Goal: Find specific page/section: Find specific page/section

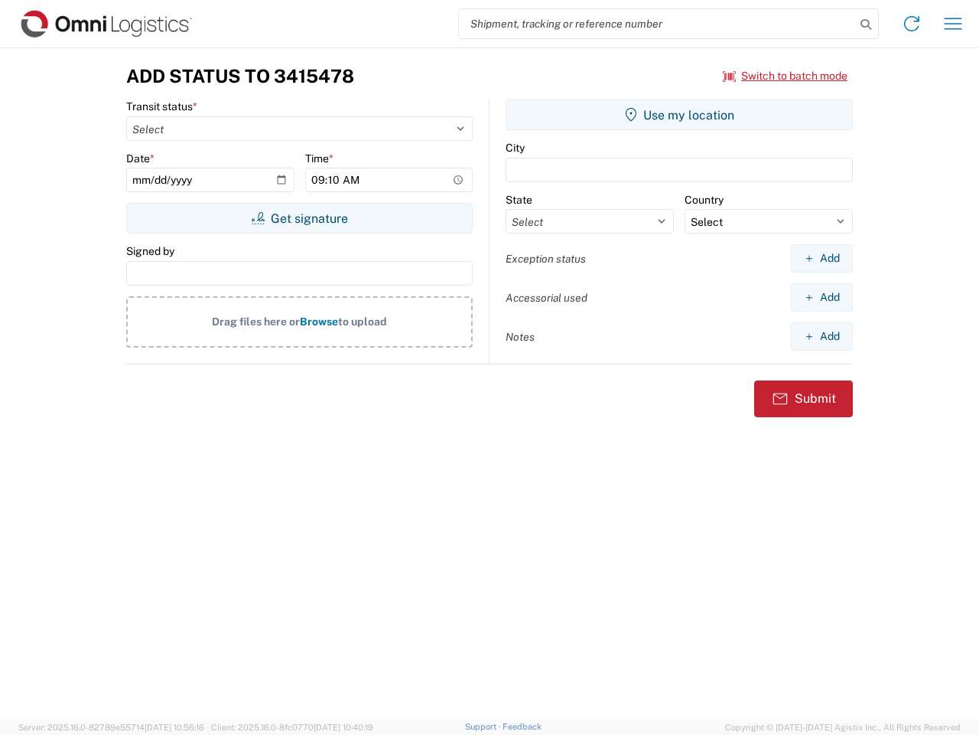
click at [657, 24] on input "search" at bounding box center [657, 23] width 396 height 29
click at [866, 24] on icon at bounding box center [865, 24] width 21 height 21
click at [912, 24] on icon at bounding box center [912, 23] width 24 height 24
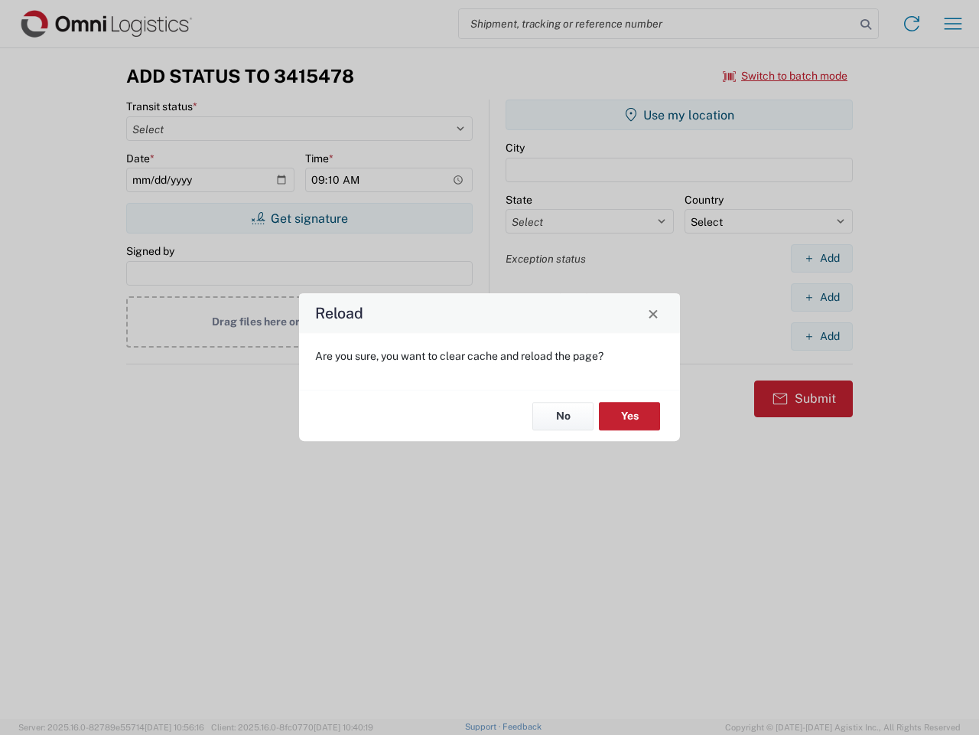
click at [953, 24] on div "Reload Are you sure, you want to clear cache and reload the page? No Yes" at bounding box center [489, 367] width 979 height 735
click at [786, 76] on div "Reload Are you sure, you want to clear cache and reload the page? No Yes" at bounding box center [489, 367] width 979 height 735
click at [299, 218] on div "Reload Are you sure, you want to clear cache and reload the page? No Yes" at bounding box center [489, 367] width 979 height 735
click at [679, 115] on div "Reload Are you sure, you want to clear cache and reload the page? No Yes" at bounding box center [489, 367] width 979 height 735
click at [822, 258] on div "Reload Are you sure, you want to clear cache and reload the page? No Yes" at bounding box center [489, 367] width 979 height 735
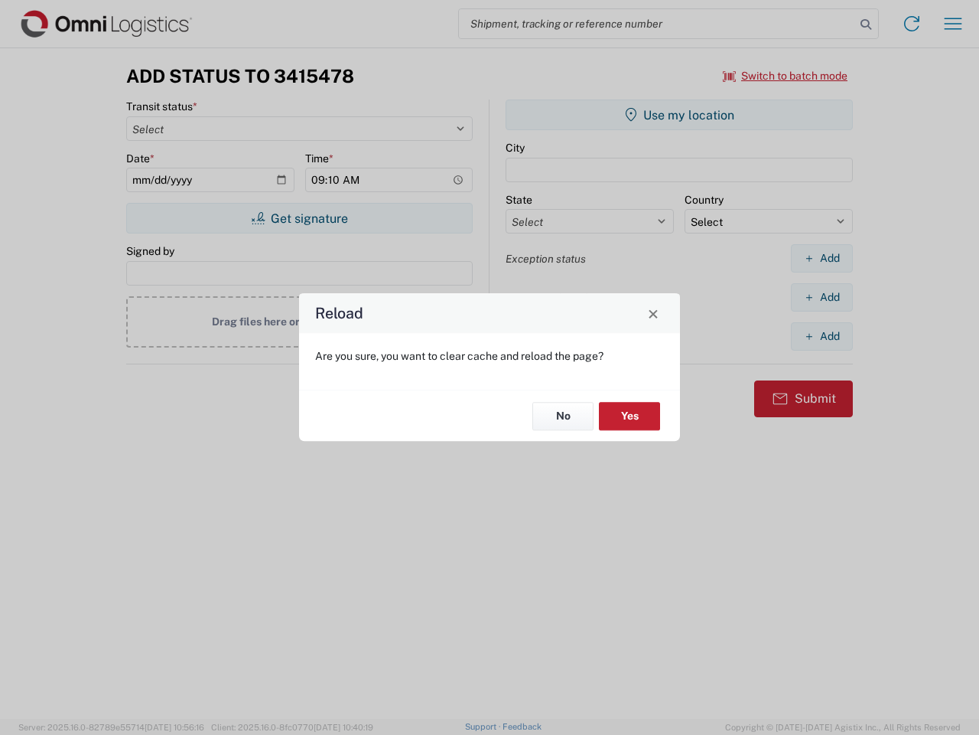
click at [822, 297] on div "Reload Are you sure, you want to clear cache and reload the page? No Yes" at bounding box center [489, 367] width 979 height 735
click at [822, 336] on div "Reload Are you sure, you want to clear cache and reload the page? No Yes" at bounding box center [489, 367] width 979 height 735
